Goal: Task Accomplishment & Management: Use online tool/utility

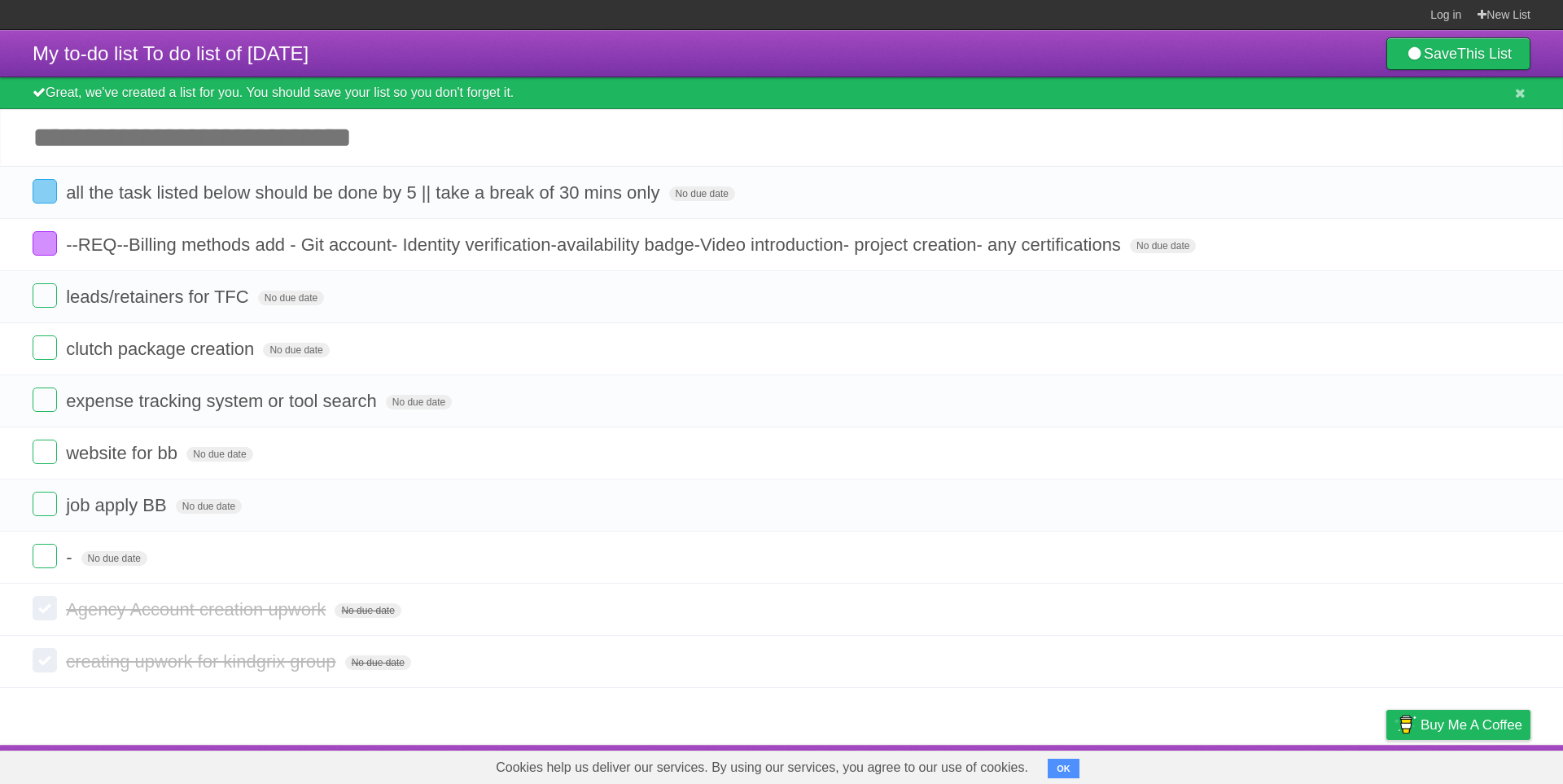
click at [1062, 765] on button "OK" at bounding box center [1064, 768] width 32 height 20
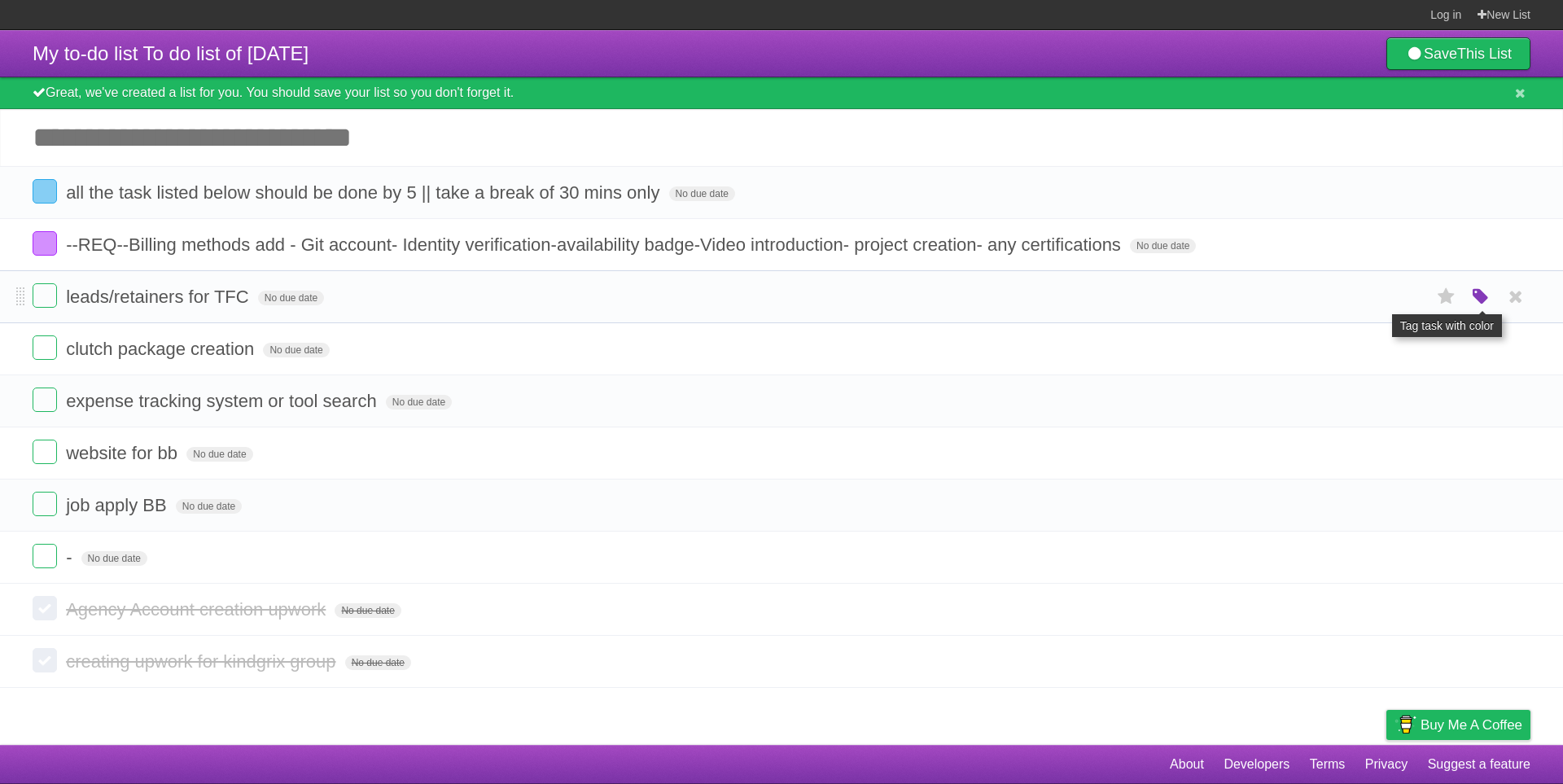
click at [1479, 292] on icon "button" at bounding box center [1481, 297] width 23 height 21
click at [1363, 300] on label "Green" at bounding box center [1366, 297] width 18 height 18
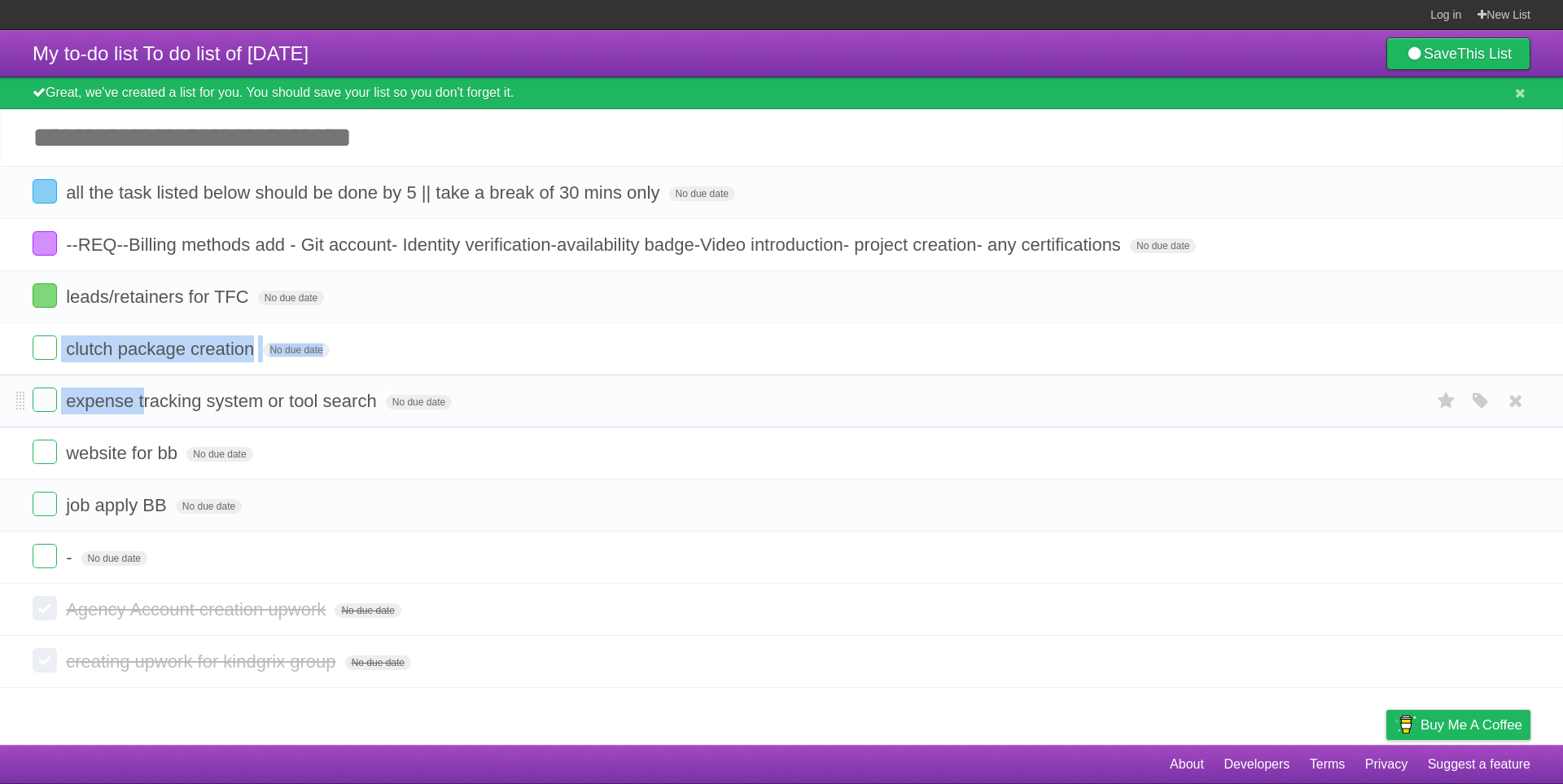
drag, startPoint x: 1369, startPoint y: 297, endPoint x: 145, endPoint y: 393, distance: 1227.8
click at [145, 393] on ul "all the task listed below should be done by 5 || take a break of 30 mins only N…" at bounding box center [782, 375] width 1563 height 417
drag, startPoint x: 249, startPoint y: 56, endPoint x: 331, endPoint y: 61, distance: 82.2
click at [309, 61] on span "My to-do list To do list of [DATE]" at bounding box center [171, 53] width 276 height 22
click at [123, 718] on article "My to-do list To do list of [DATE] Save This List Great, we've created a list f…" at bounding box center [782, 387] width 1563 height 714
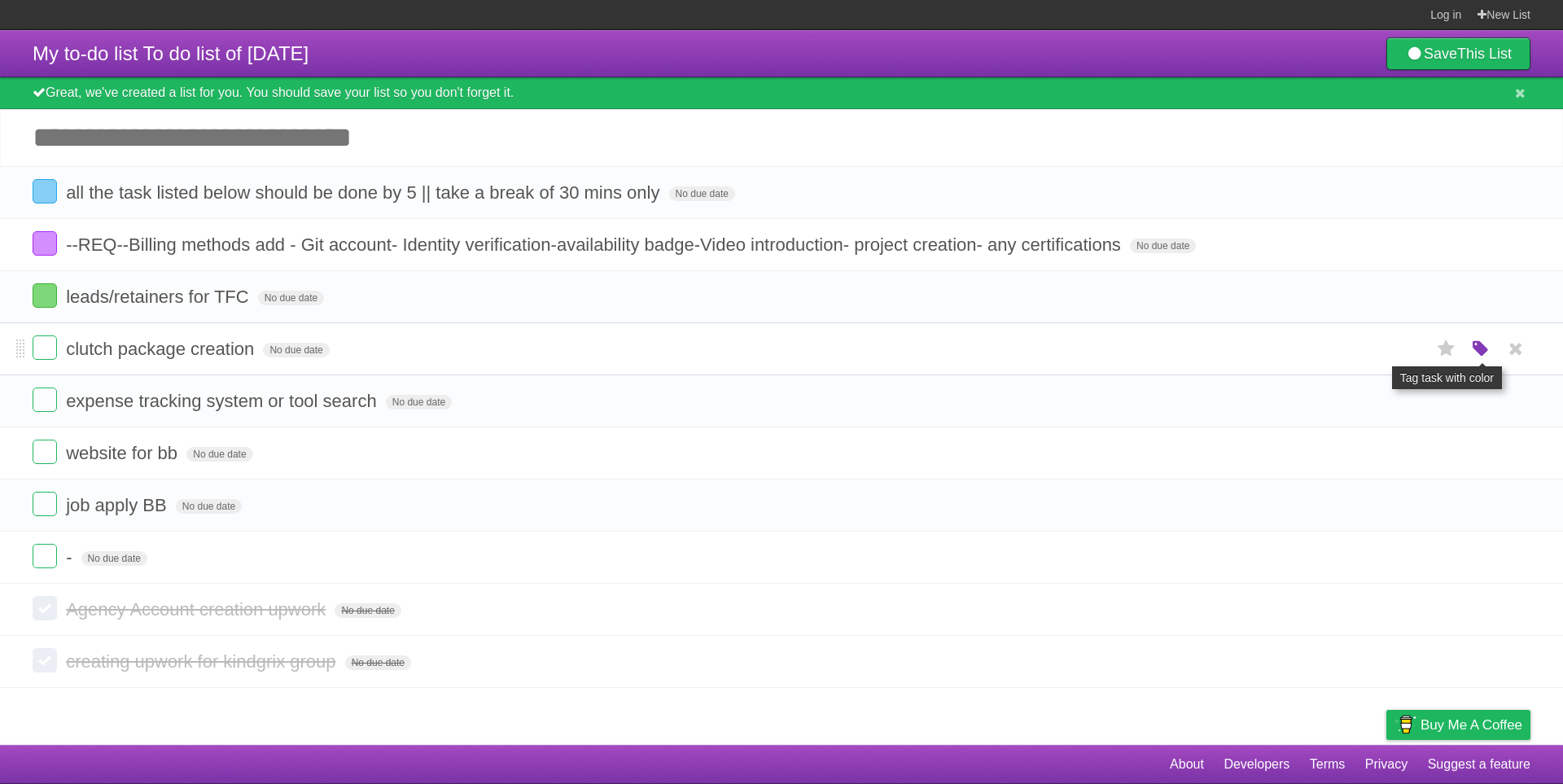
click at [1485, 348] on icon "button" at bounding box center [1481, 349] width 23 height 21
click at [1370, 350] on label "Green" at bounding box center [1366, 349] width 18 height 18
click at [1476, 299] on icon "button" at bounding box center [1481, 297] width 23 height 21
click at [1411, 300] on label "Orange" at bounding box center [1410, 297] width 18 height 18
click at [1485, 350] on icon "button" at bounding box center [1481, 349] width 23 height 21
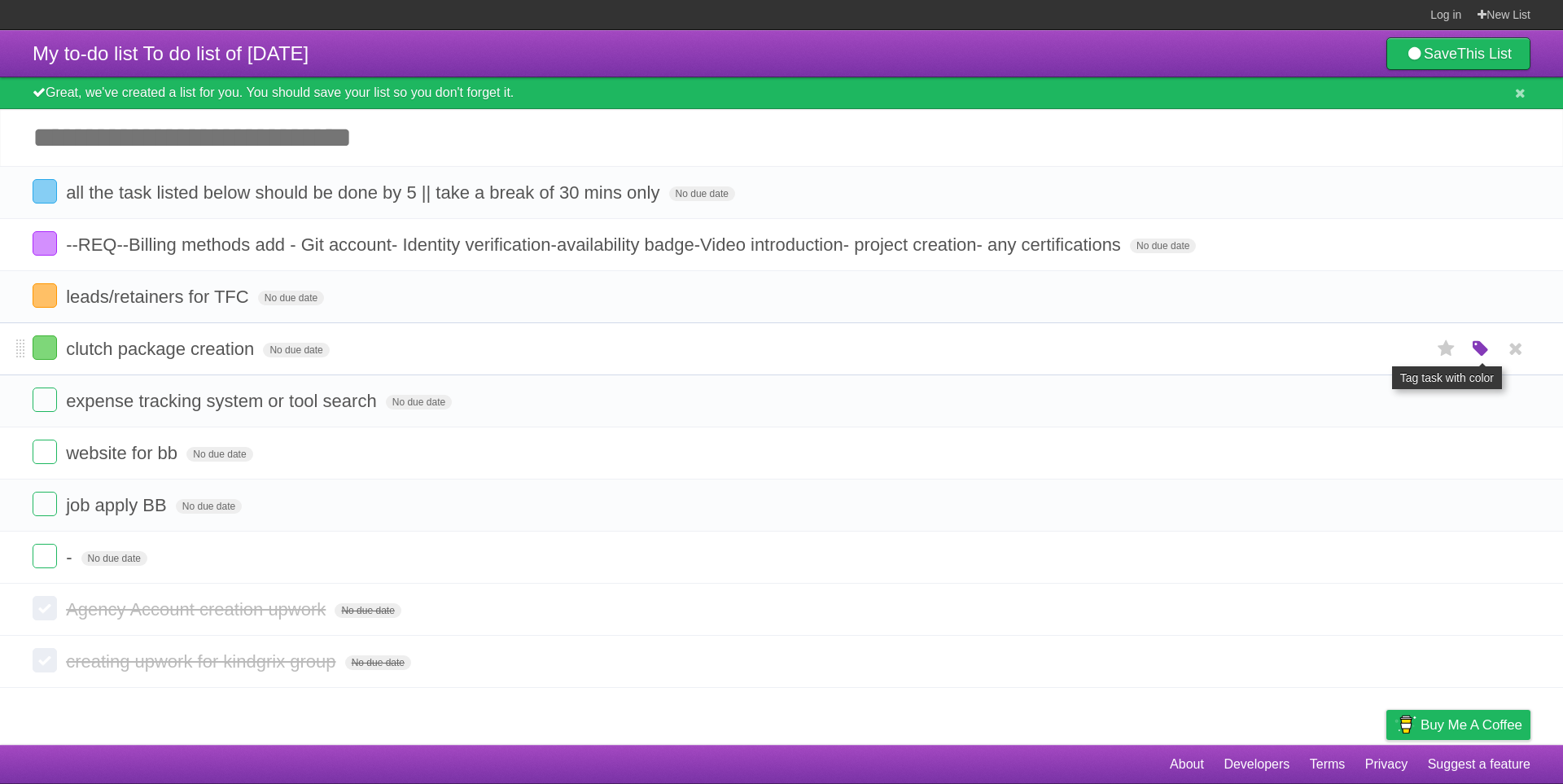
click at [1481, 350] on icon "button" at bounding box center [1481, 349] width 23 height 21
click at [1417, 353] on label "Orange" at bounding box center [1410, 349] width 18 height 18
click at [1519, 555] on icon at bounding box center [1516, 556] width 23 height 27
drag, startPoint x: 64, startPoint y: 560, endPoint x: 155, endPoint y: 558, distance: 91.0
click at [155, 558] on form "- No due date White Red Blue Green Purple Orange" at bounding box center [782, 556] width 1498 height 27
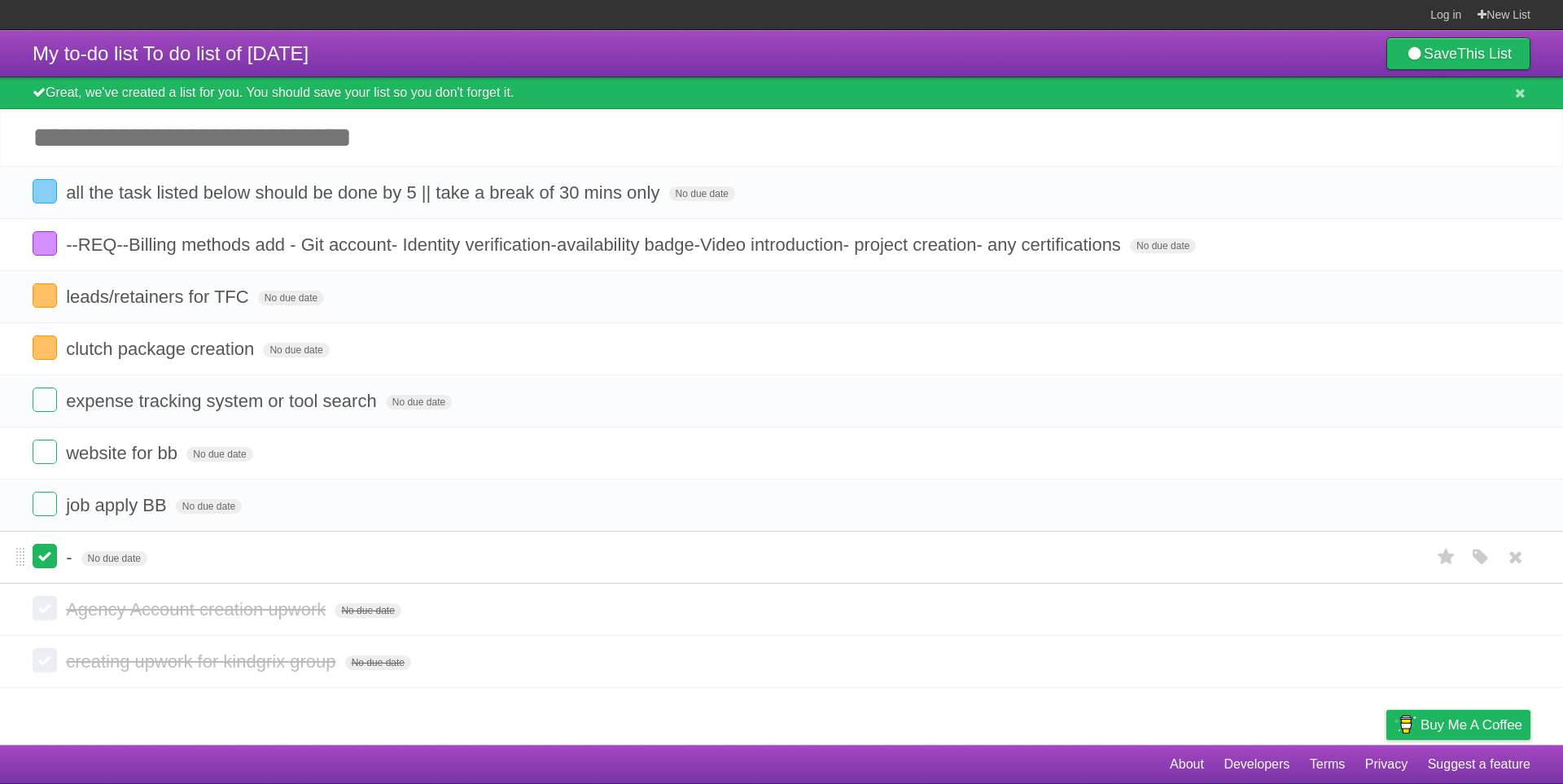
click at [40, 562] on label at bounding box center [45, 555] width 24 height 24
click at [149, 394] on span "expense tracking system or tool search" at bounding box center [223, 400] width 315 height 20
click at [149, 394] on input "**********" at bounding box center [241, 401] width 351 height 21
